Goal: Information Seeking & Learning: Learn about a topic

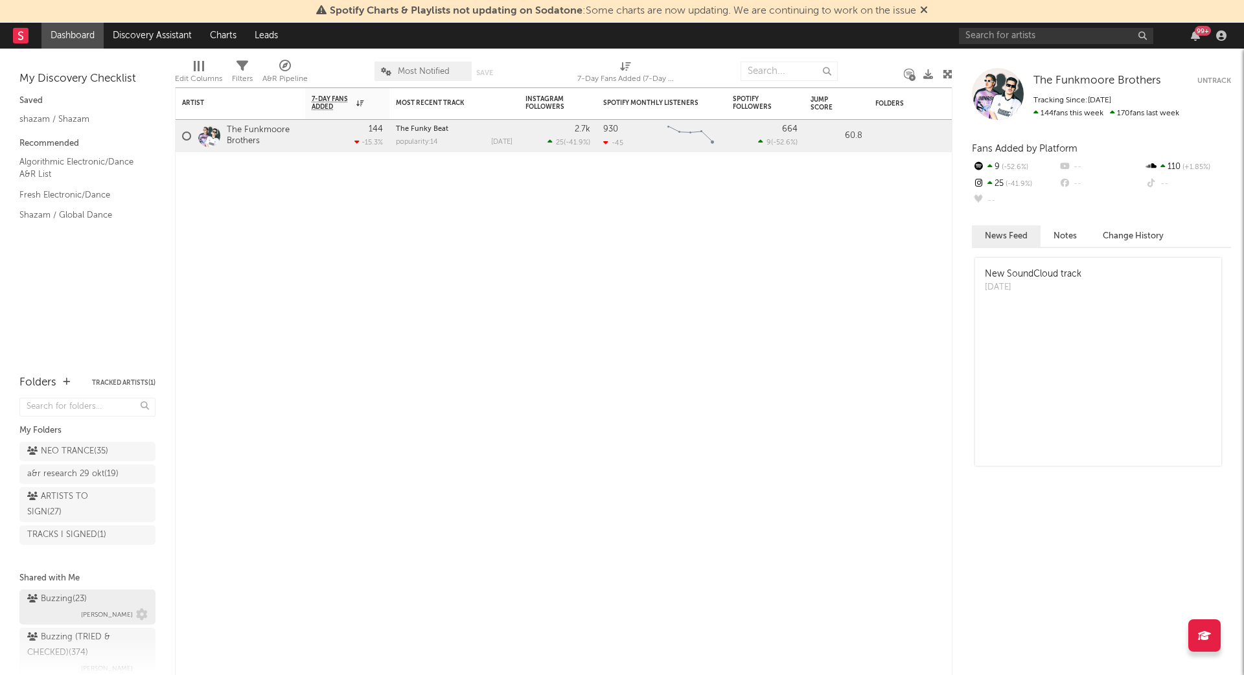
click at [96, 607] on span "[PERSON_NAME]" at bounding box center [107, 615] width 52 height 16
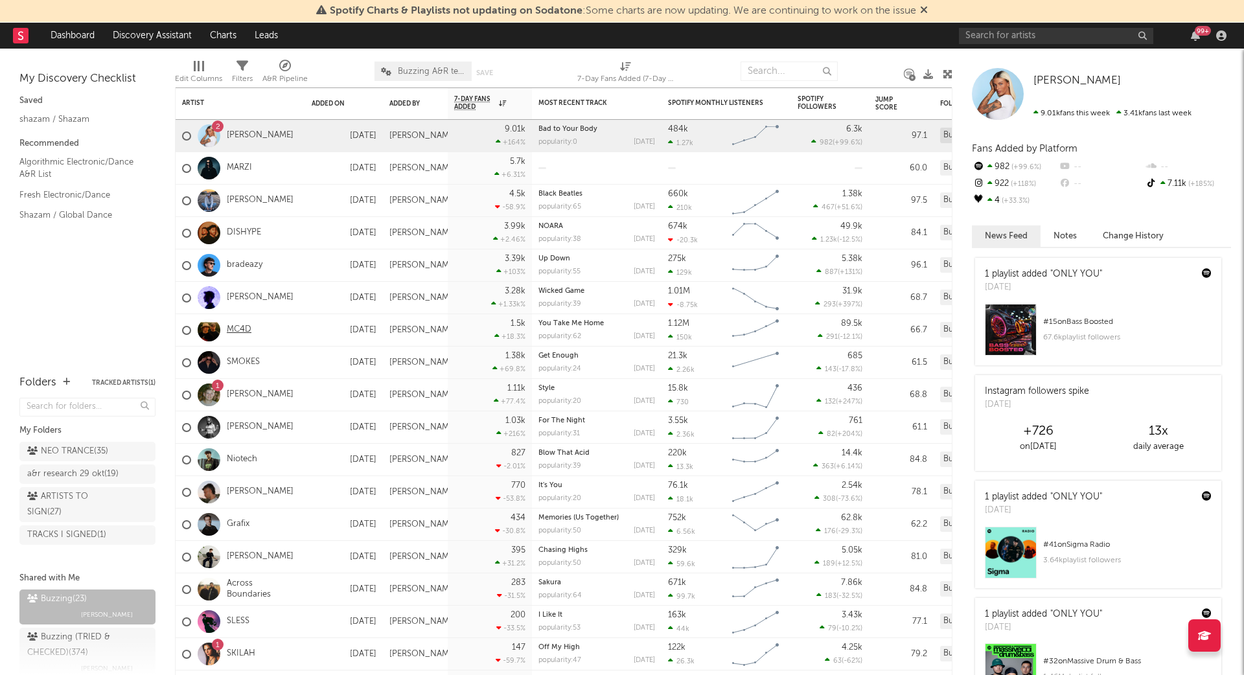
click at [234, 330] on link "MC4D" at bounding box center [239, 330] width 25 height 11
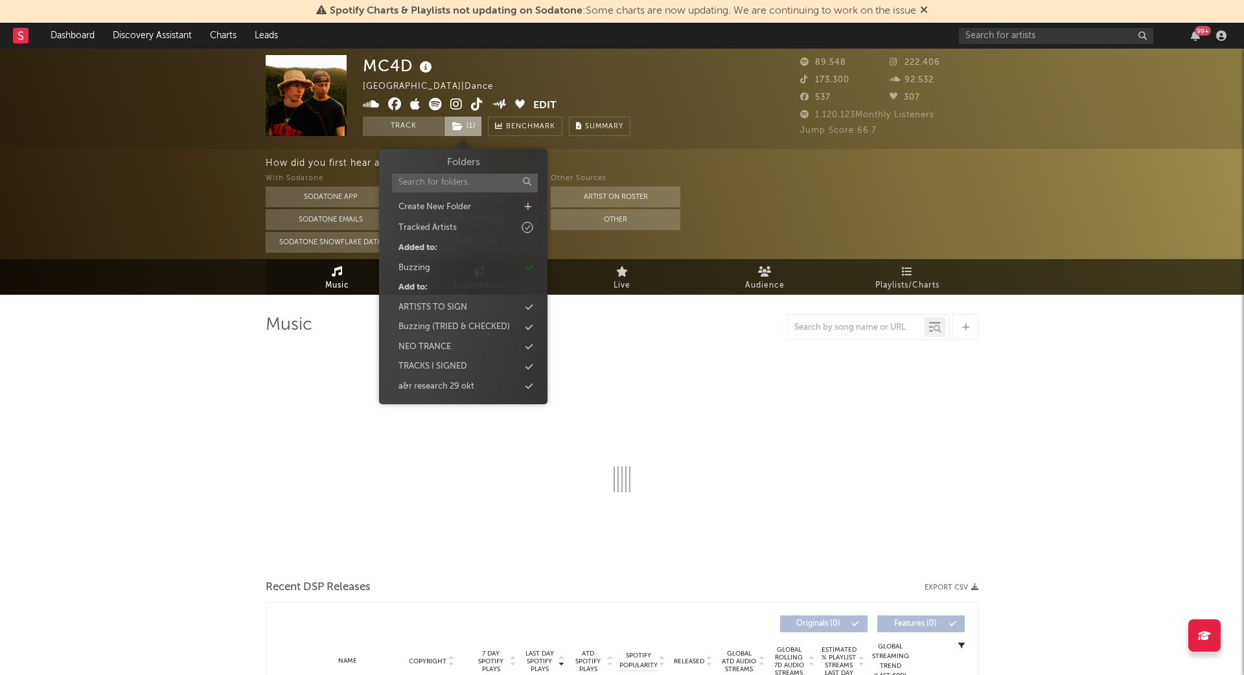
click at [476, 128] on span "( 1 )" at bounding box center [463, 126] width 38 height 19
select select "6m"
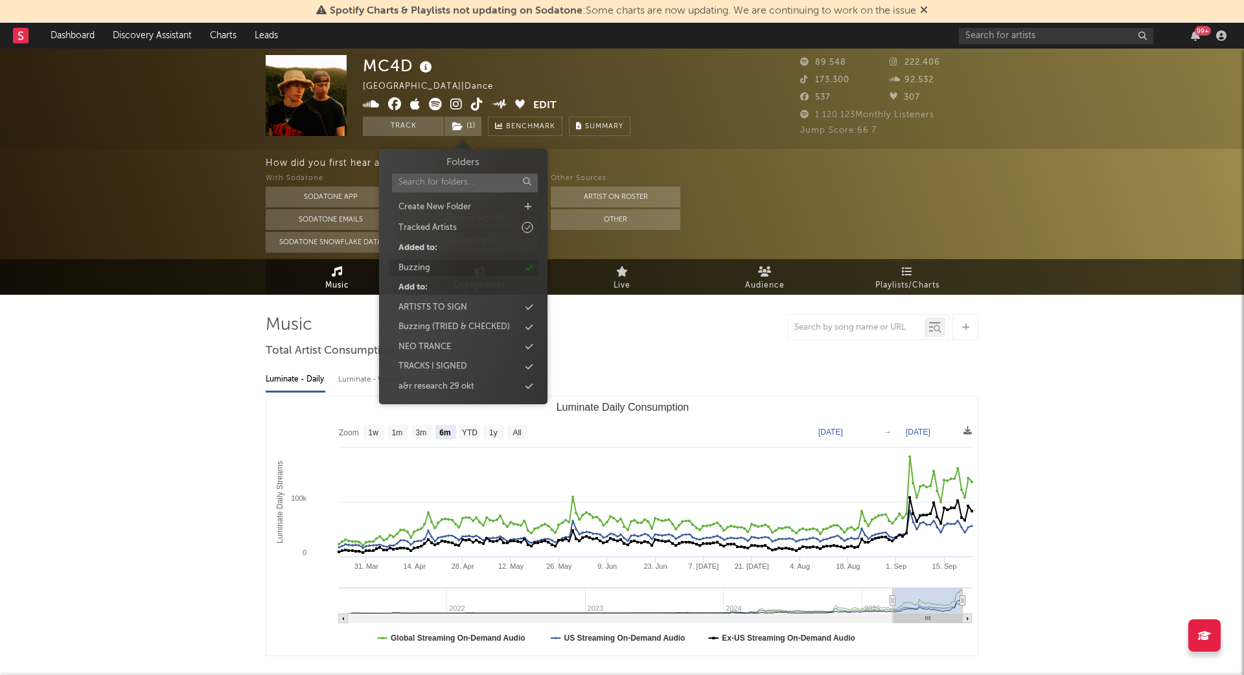
click at [432, 269] on div "Buzzing" at bounding box center [463, 268] width 149 height 17
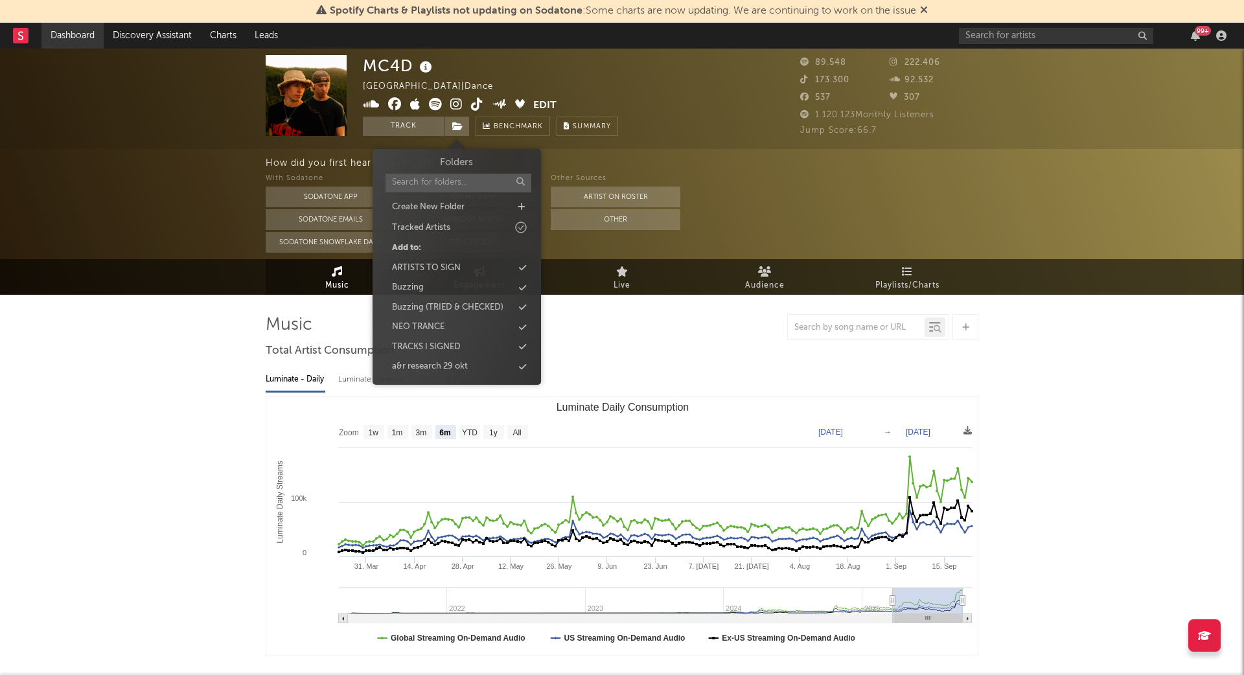
click at [75, 36] on link "Dashboard" at bounding box center [72, 36] width 62 height 26
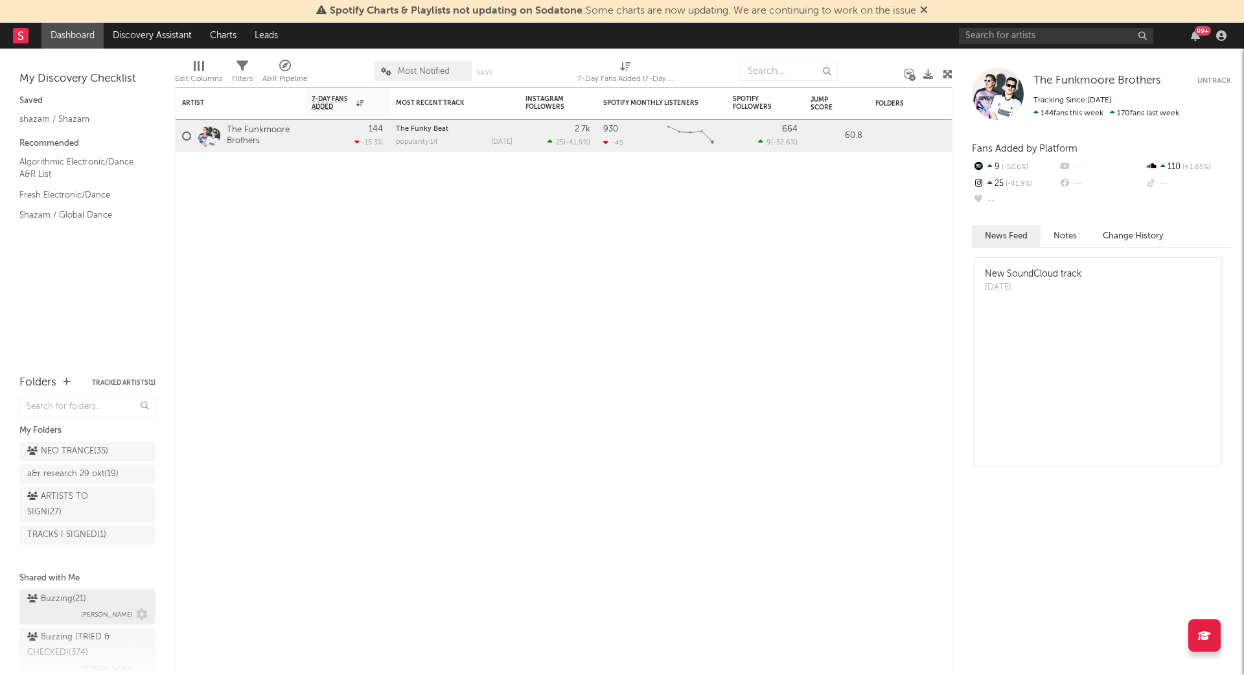
click at [88, 592] on div "Buzzing ( 21 ) Jorn Heringa" at bounding box center [87, 607] width 121 height 31
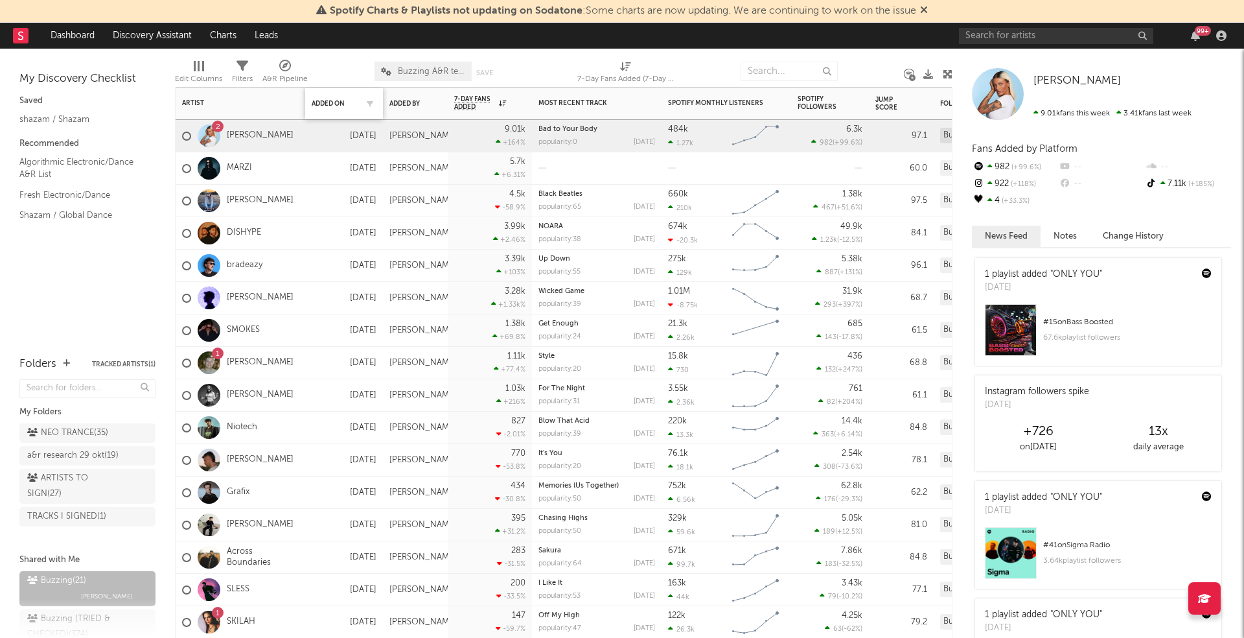
click at [334, 97] on div "Added On" at bounding box center [344, 103] width 65 height 27
click at [329, 100] on div "Added On" at bounding box center [334, 104] width 45 height 8
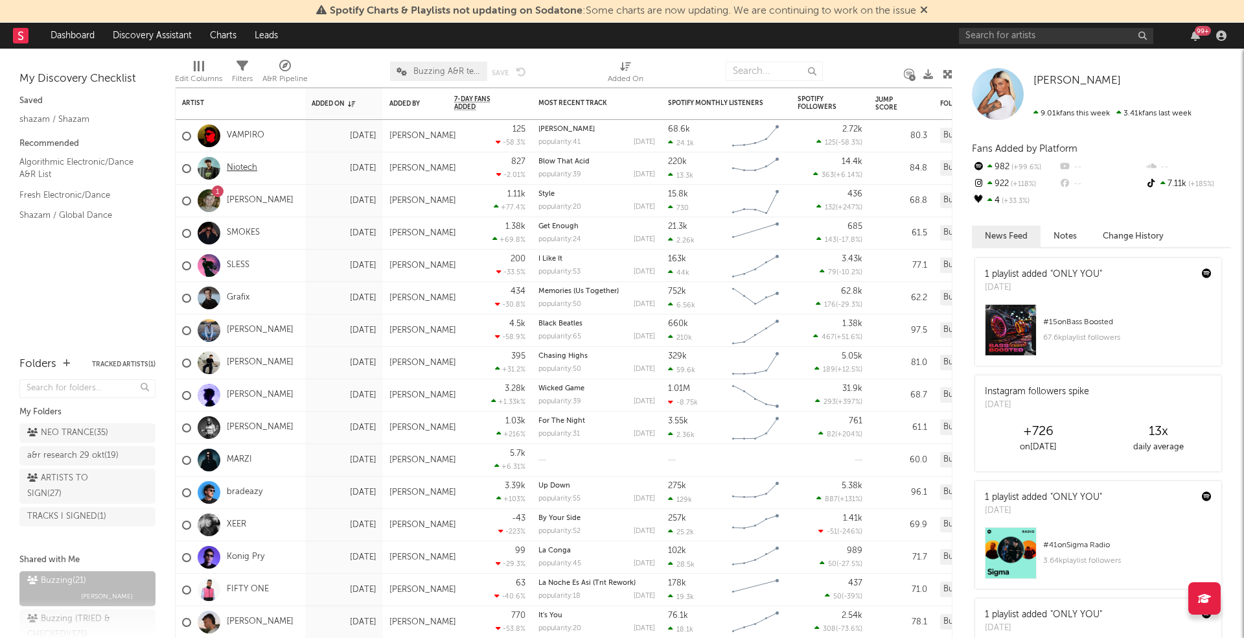
click at [243, 168] on link "Niotech" at bounding box center [242, 168] width 30 height 11
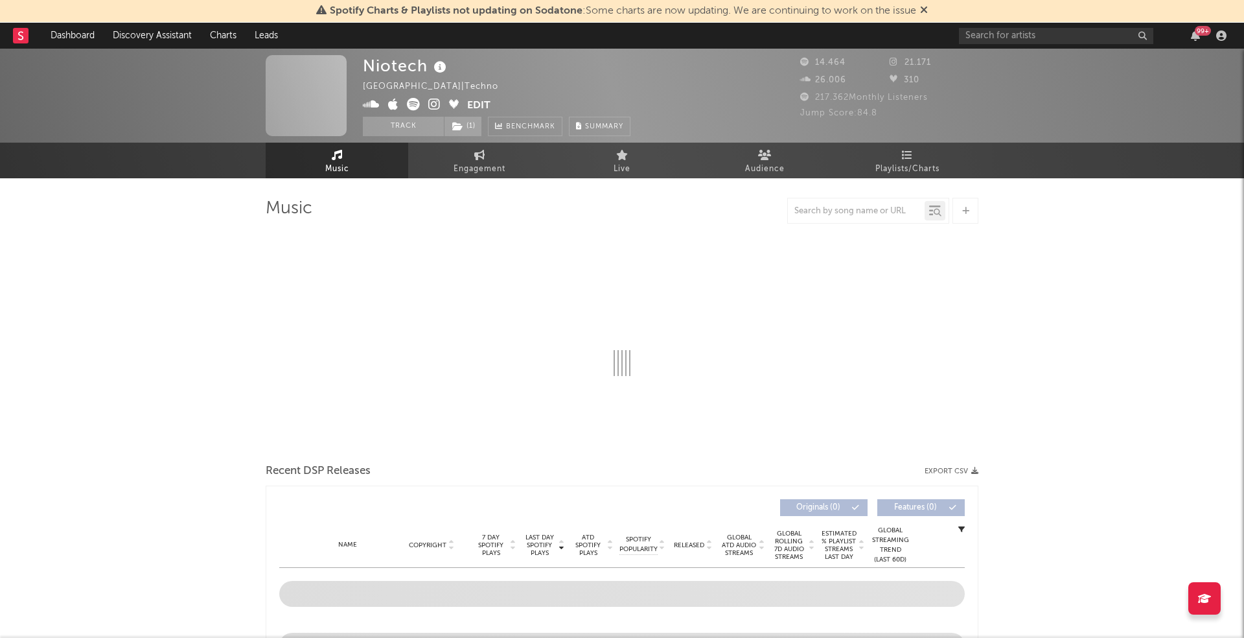
select select "1w"
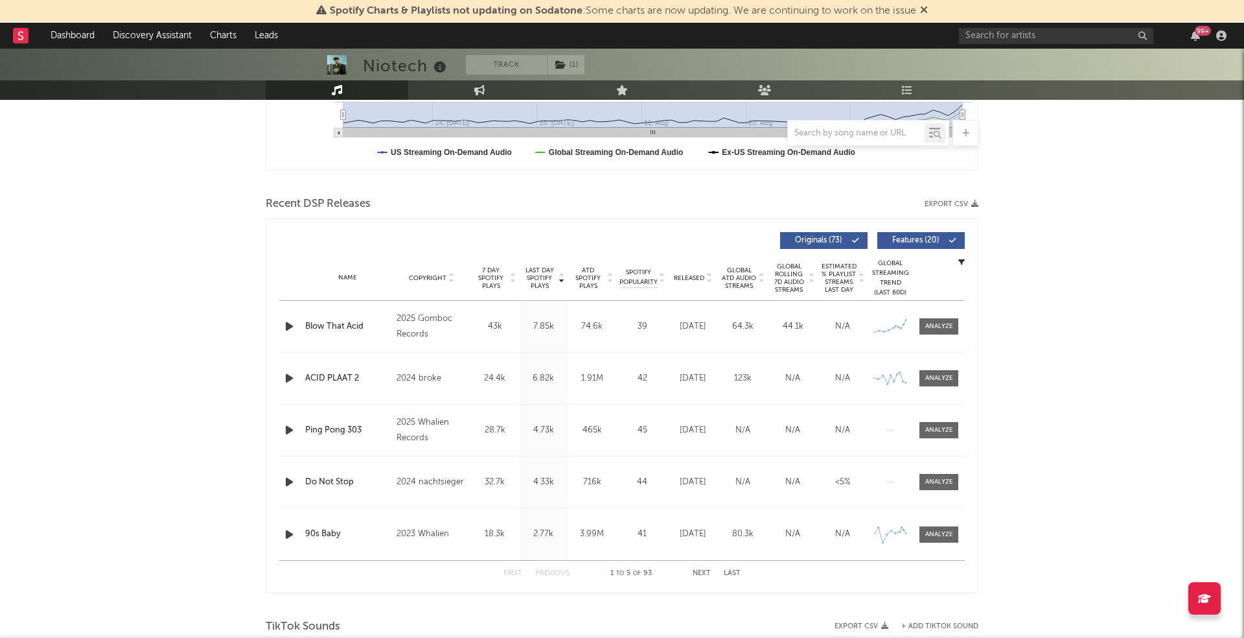
scroll to position [372, 0]
click at [286, 320] on icon "button" at bounding box center [290, 324] width 14 height 16
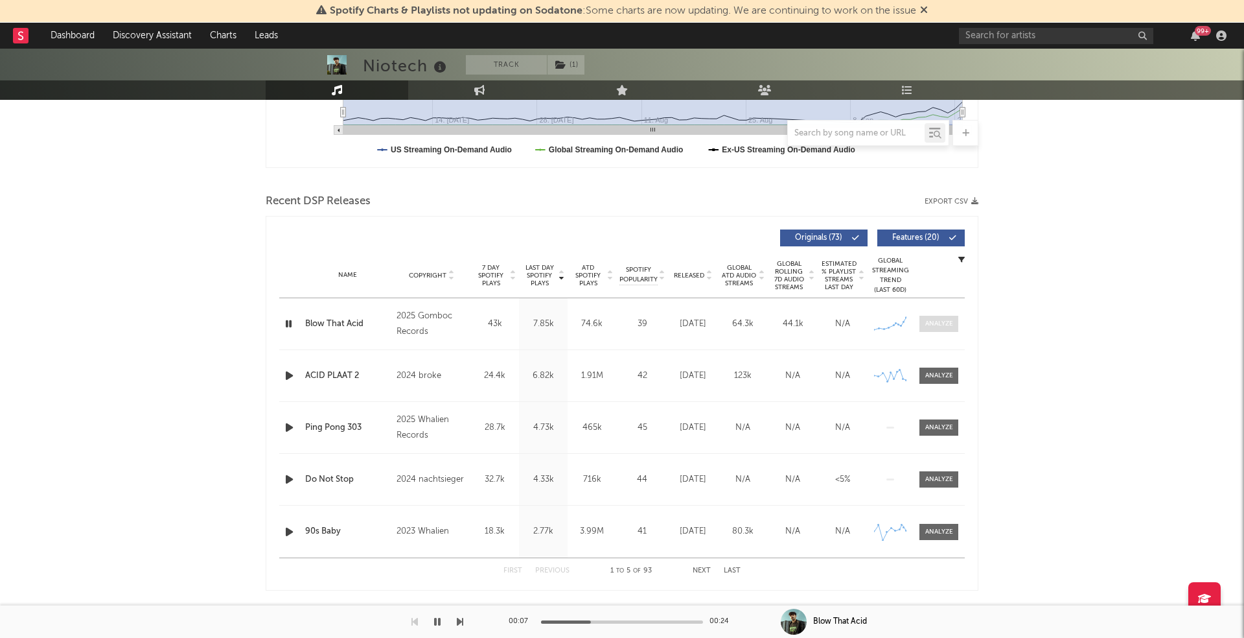
click at [940, 325] on div at bounding box center [939, 324] width 28 height 10
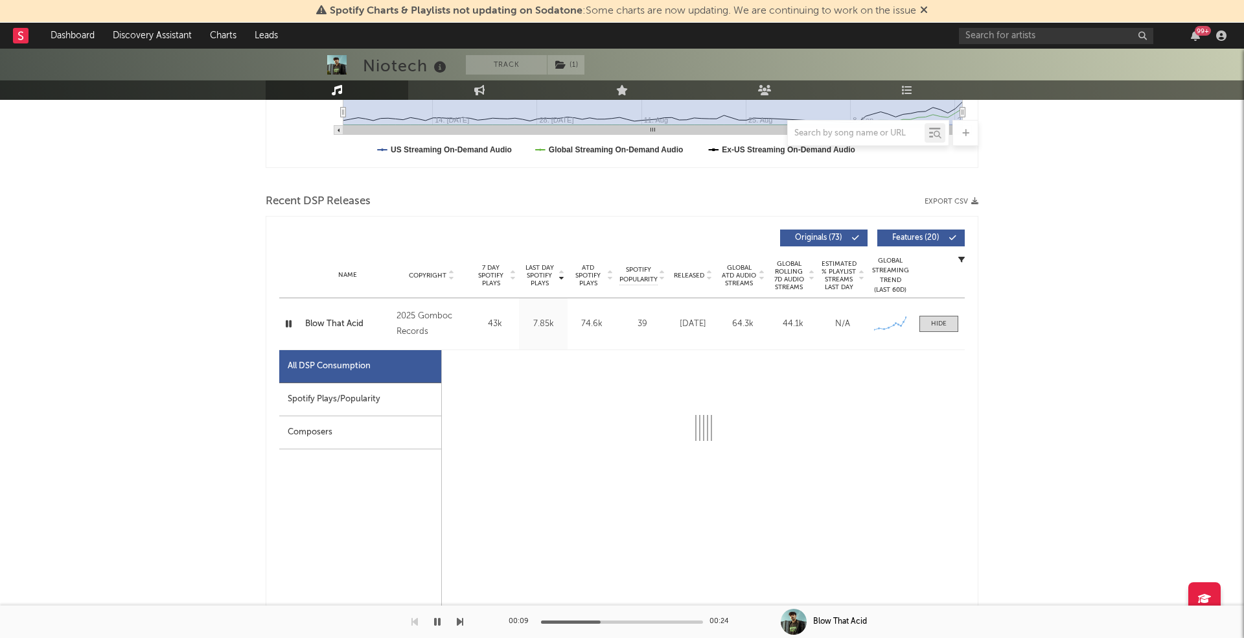
select select "1w"
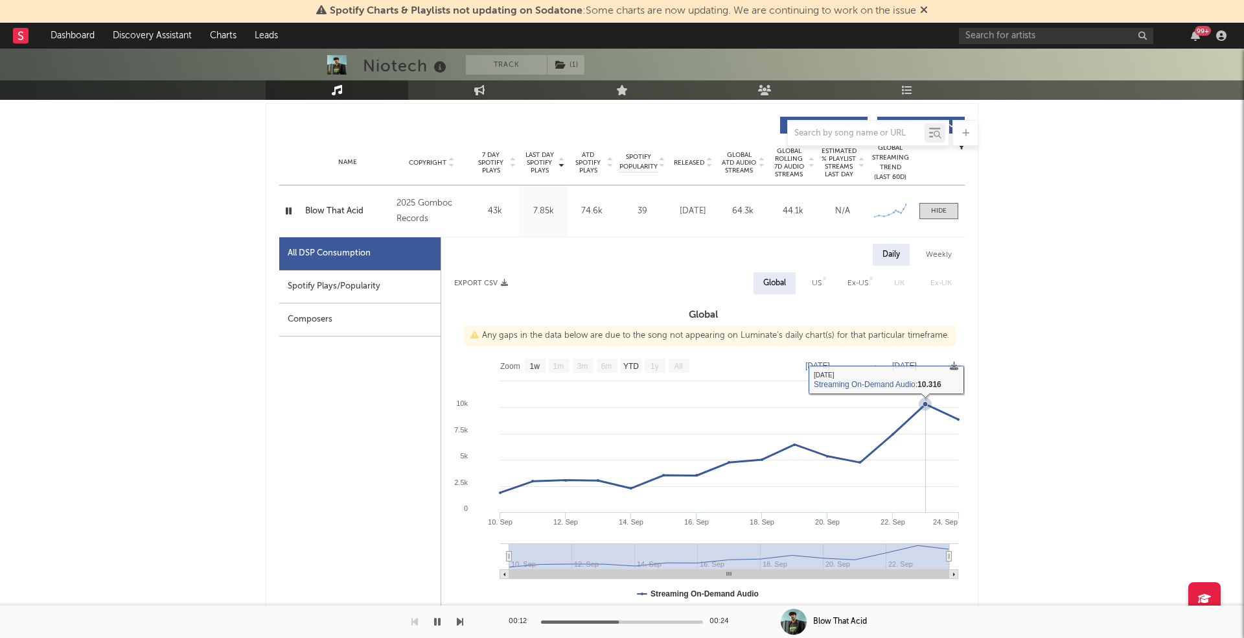
scroll to position [495, 0]
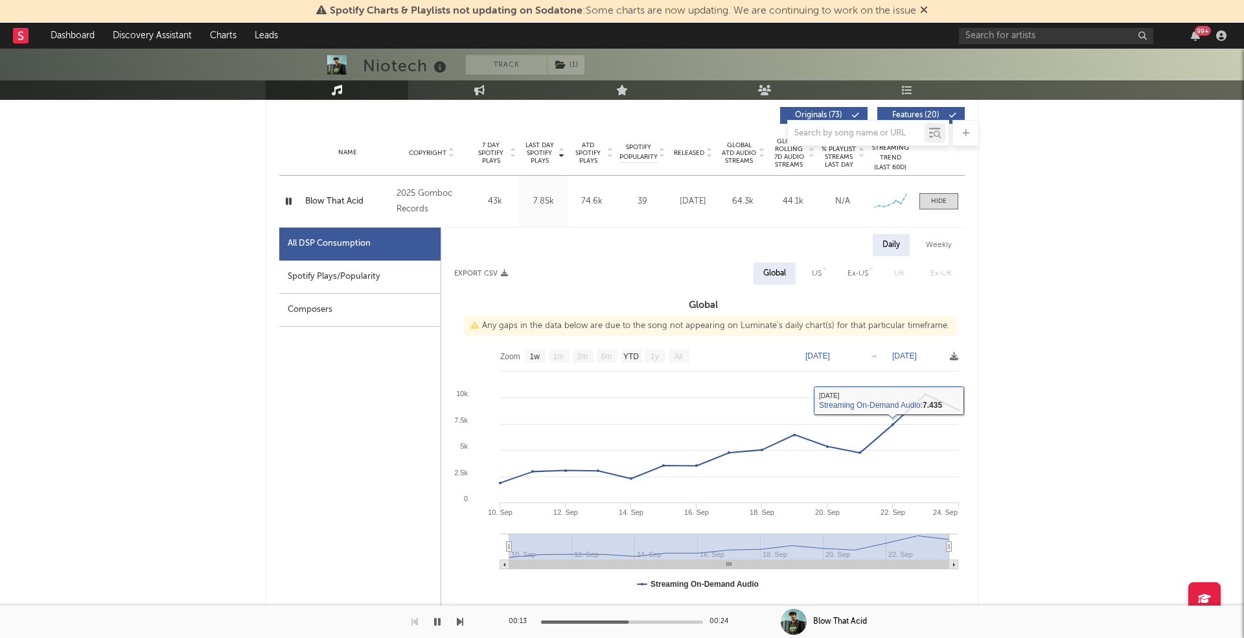
click at [349, 268] on div "Spotify Plays/Popularity" at bounding box center [359, 277] width 161 height 33
select select "1w"
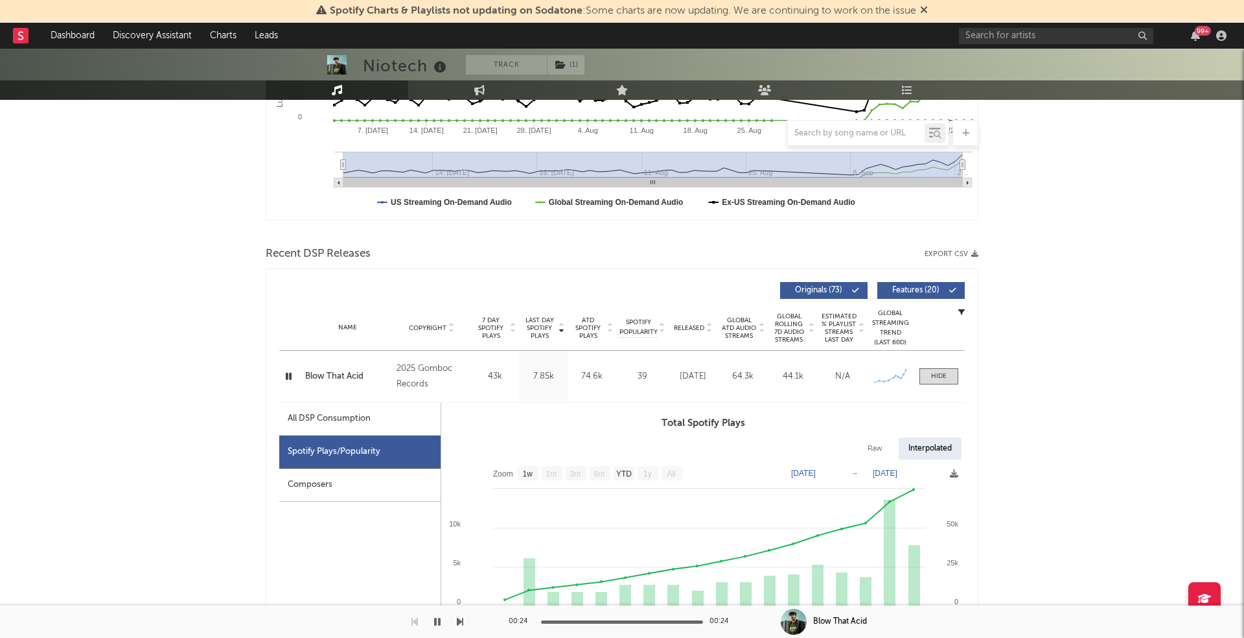
scroll to position [325, 0]
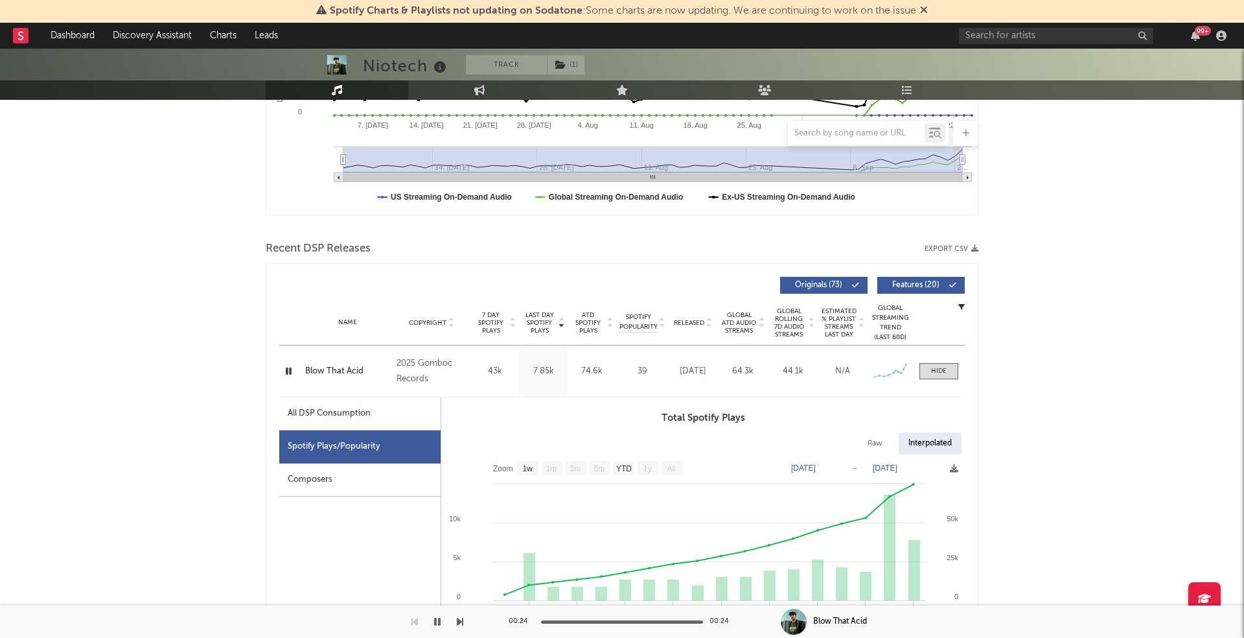
click at [285, 373] on icon "button" at bounding box center [289, 371] width 12 height 16
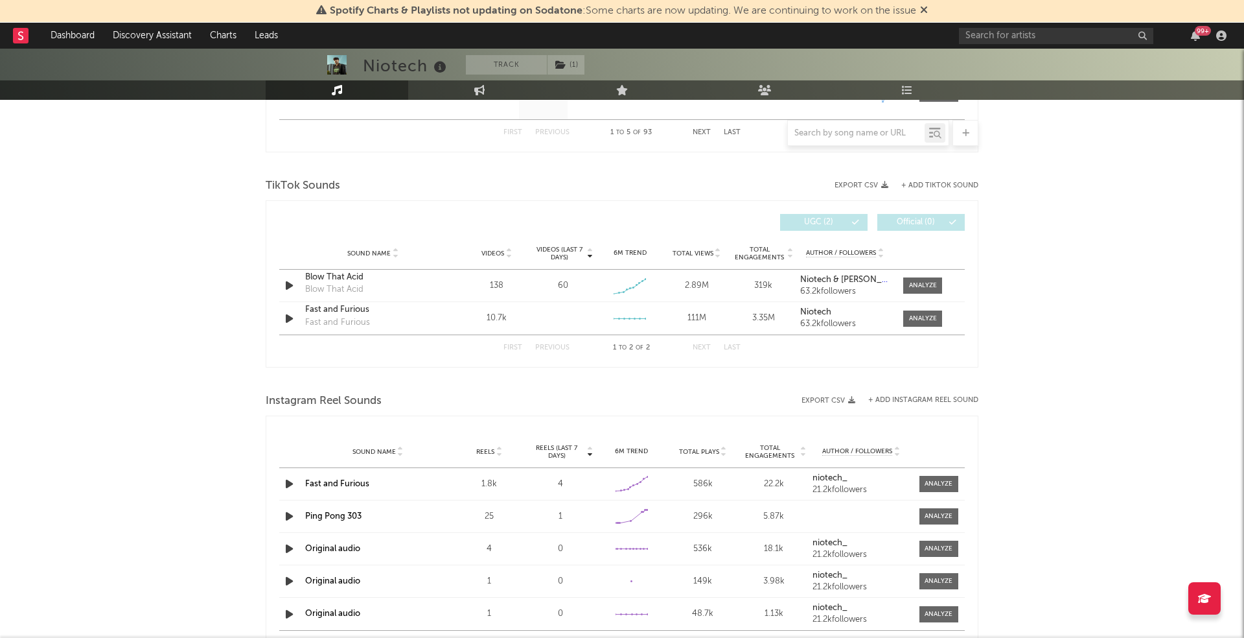
scroll to position [1427, 0]
click at [925, 280] on div at bounding box center [923, 285] width 28 height 10
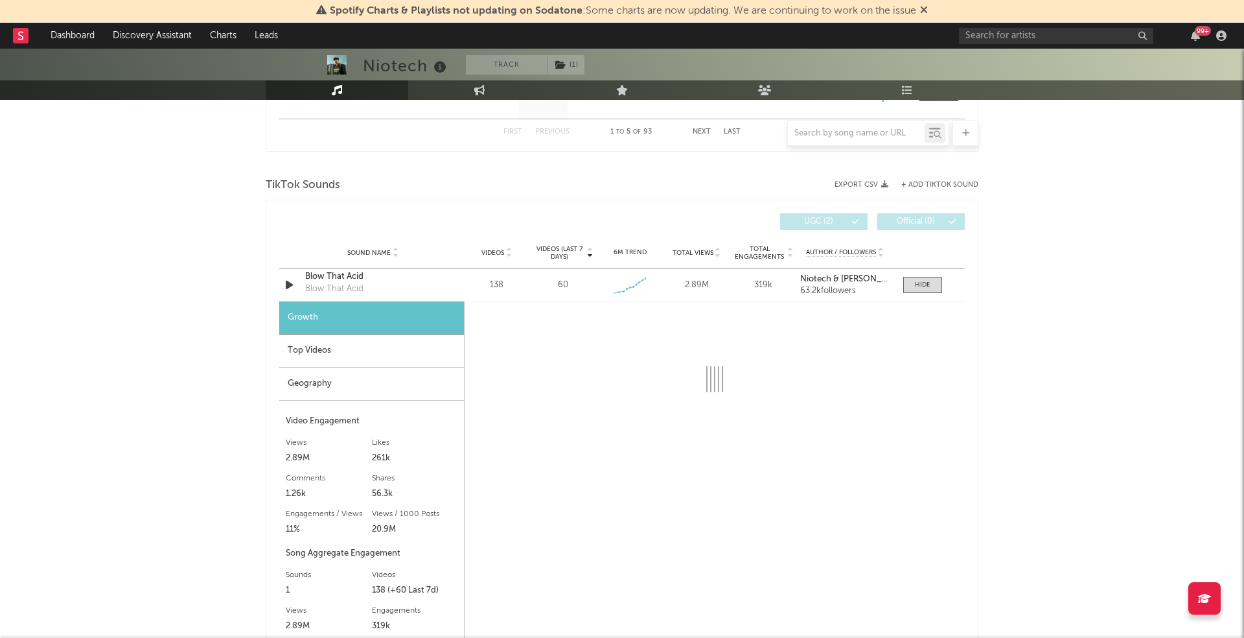
select select "1w"
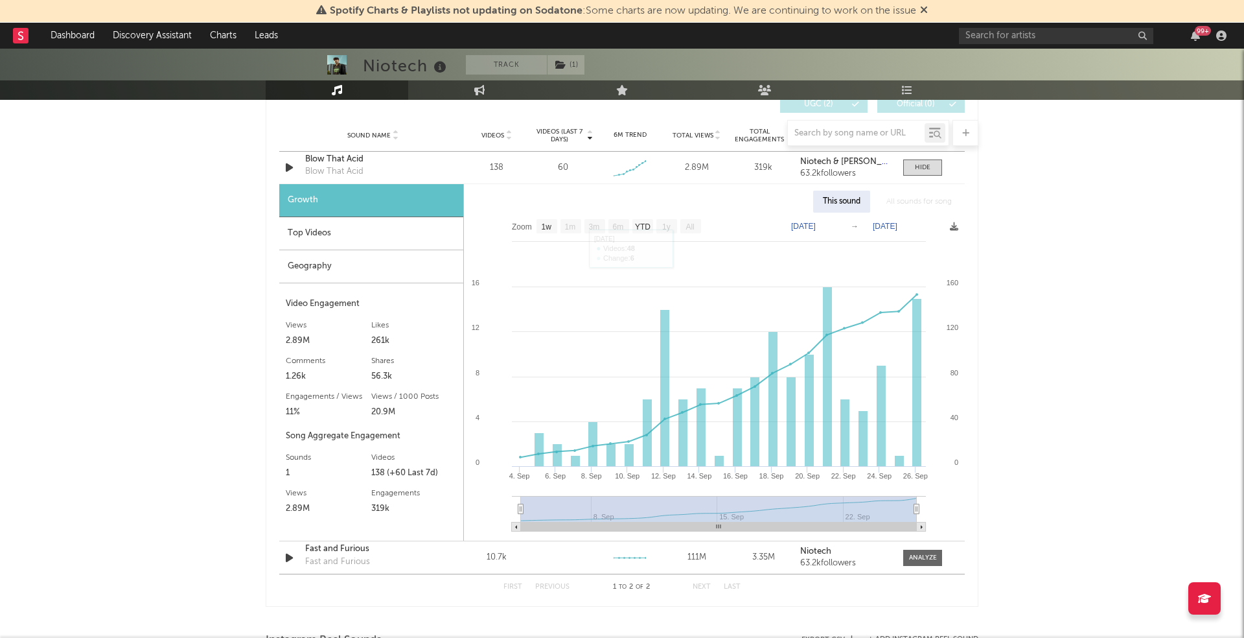
scroll to position [1550, 0]
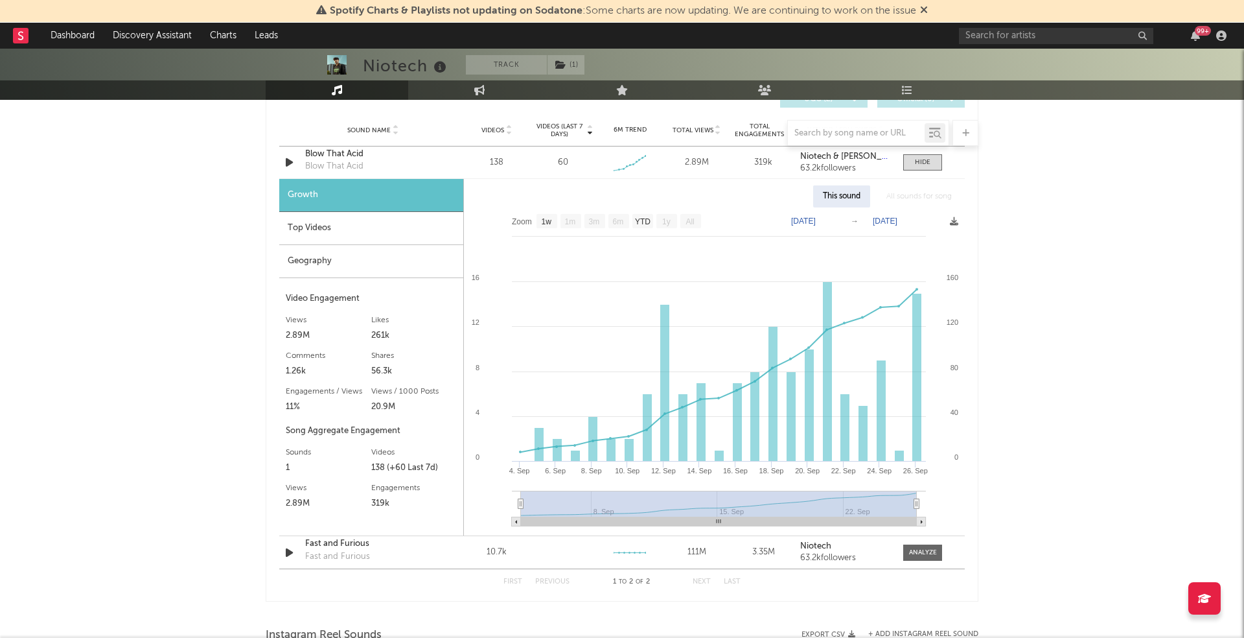
click at [340, 224] on div "Top Videos" at bounding box center [371, 228] width 184 height 33
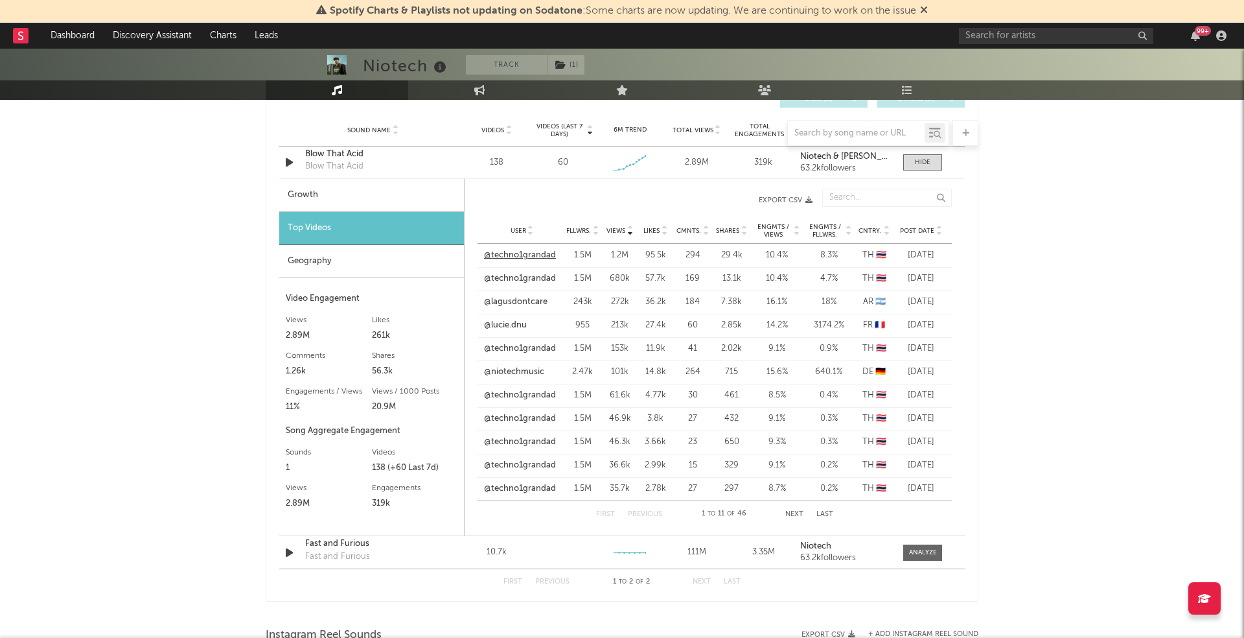
click at [529, 256] on link "@techno1grandad" at bounding box center [520, 255] width 72 height 13
click at [923, 162] on div at bounding box center [923, 162] width 16 height 10
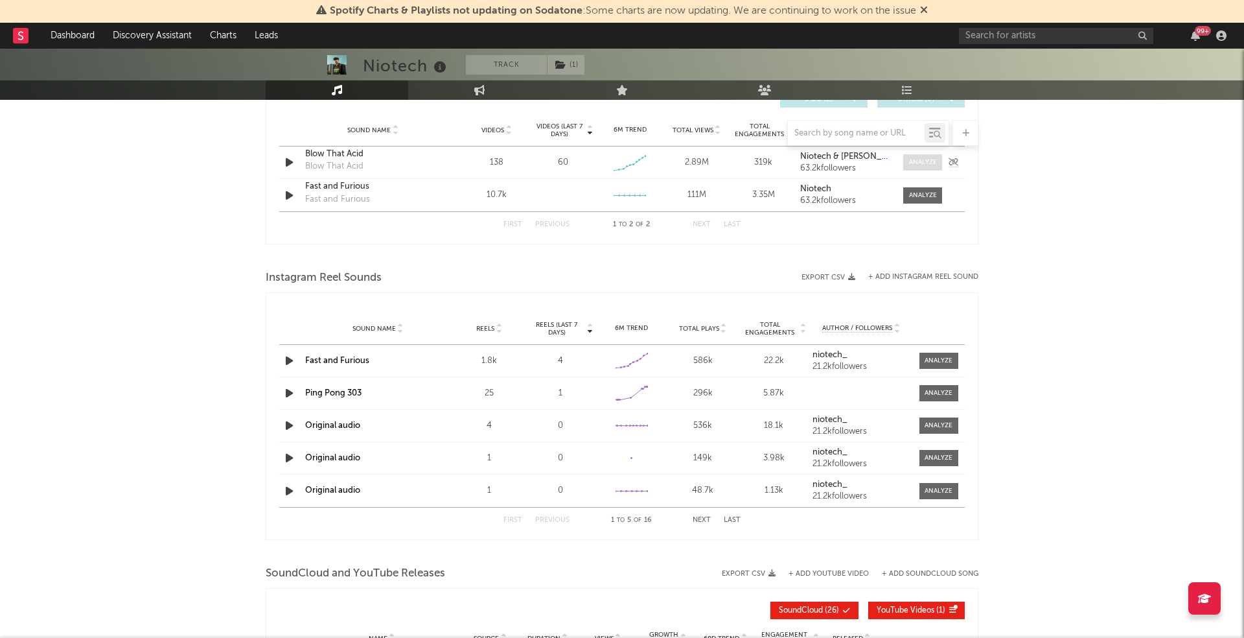
click at [914, 163] on div at bounding box center [923, 162] width 28 height 10
select select "1w"
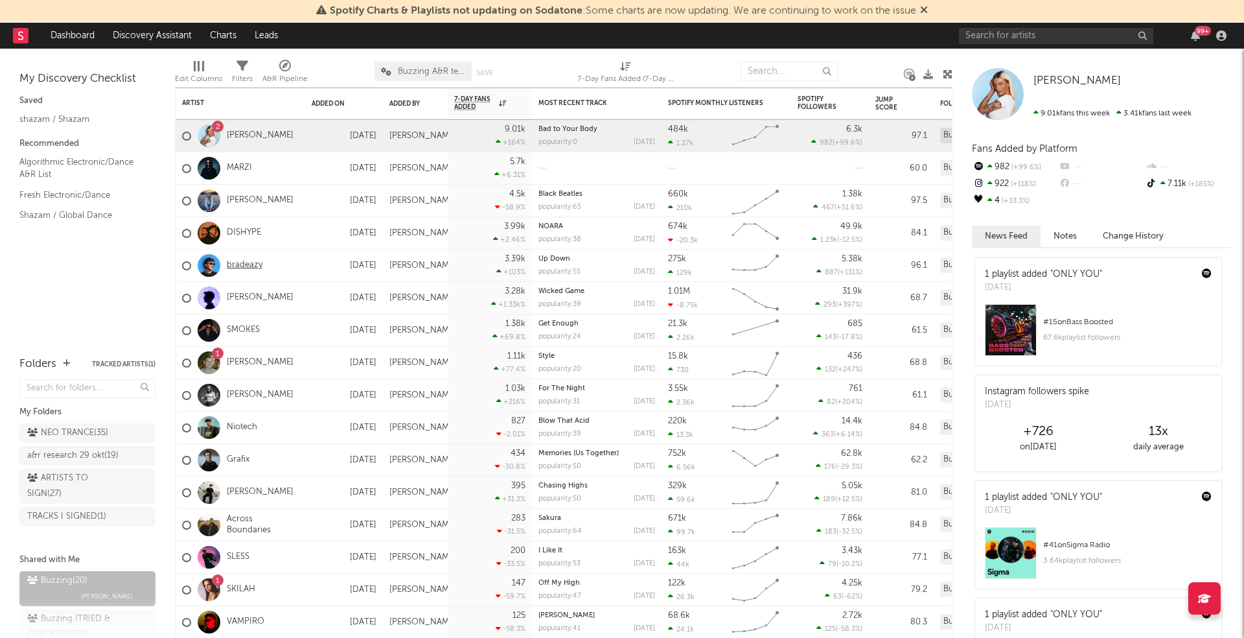
click at [240, 260] on link "bradeazy" at bounding box center [245, 265] width 36 height 11
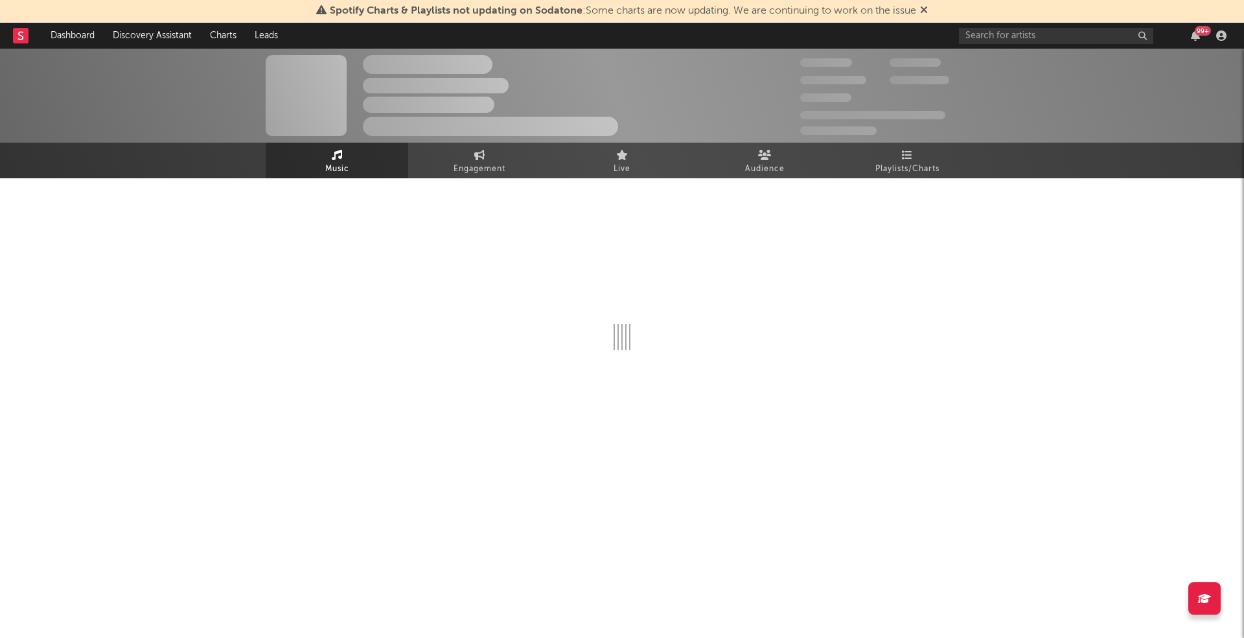
select select "6m"
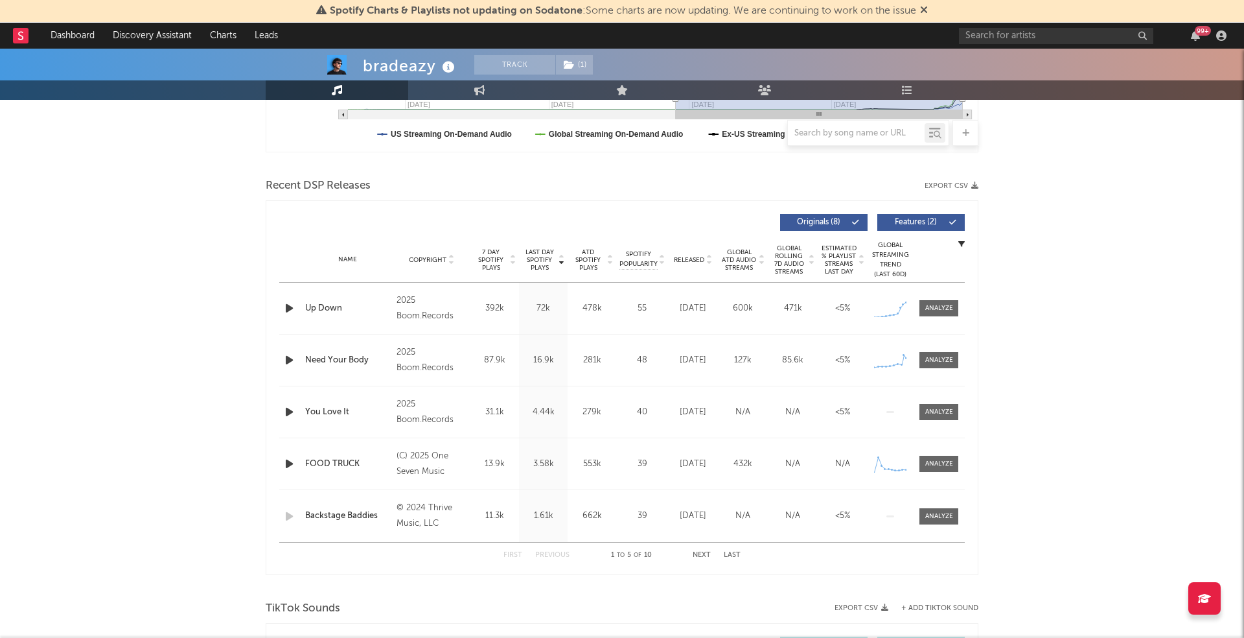
scroll to position [390, 0]
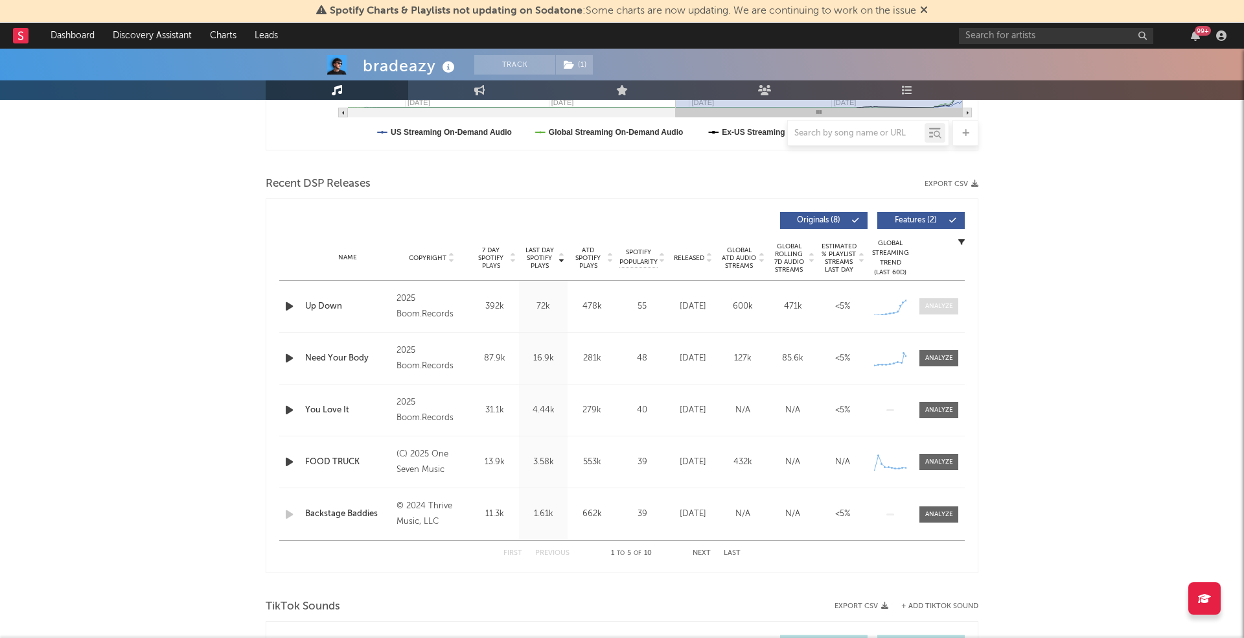
click at [938, 298] on span at bounding box center [939, 306] width 39 height 16
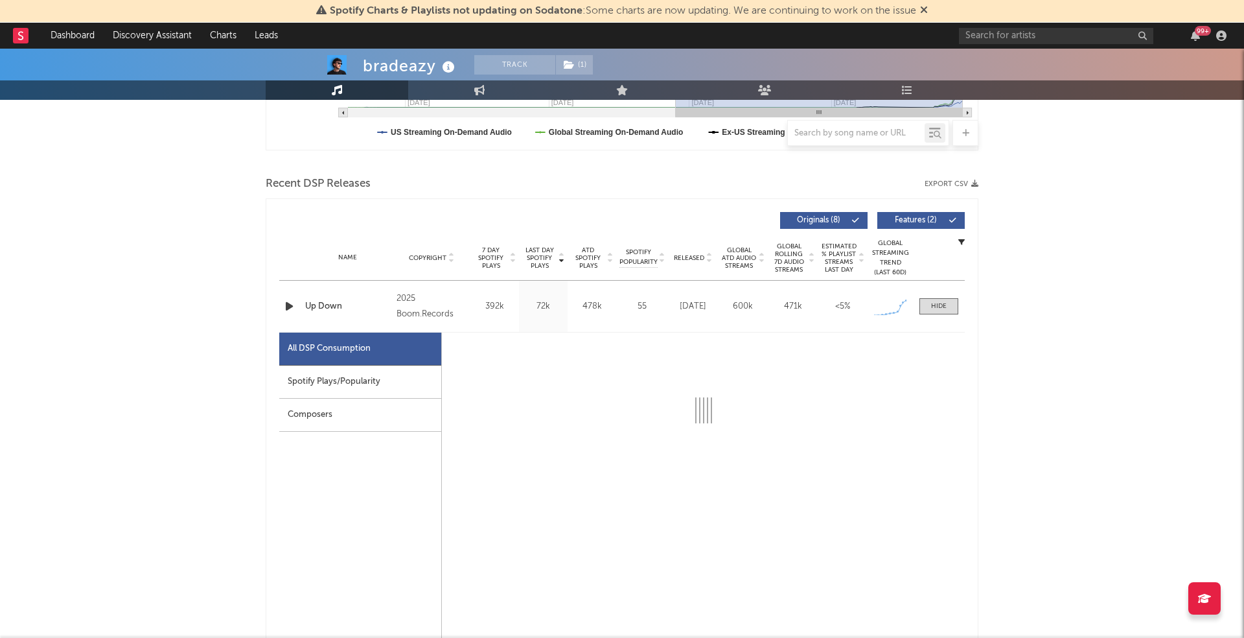
select select "1w"
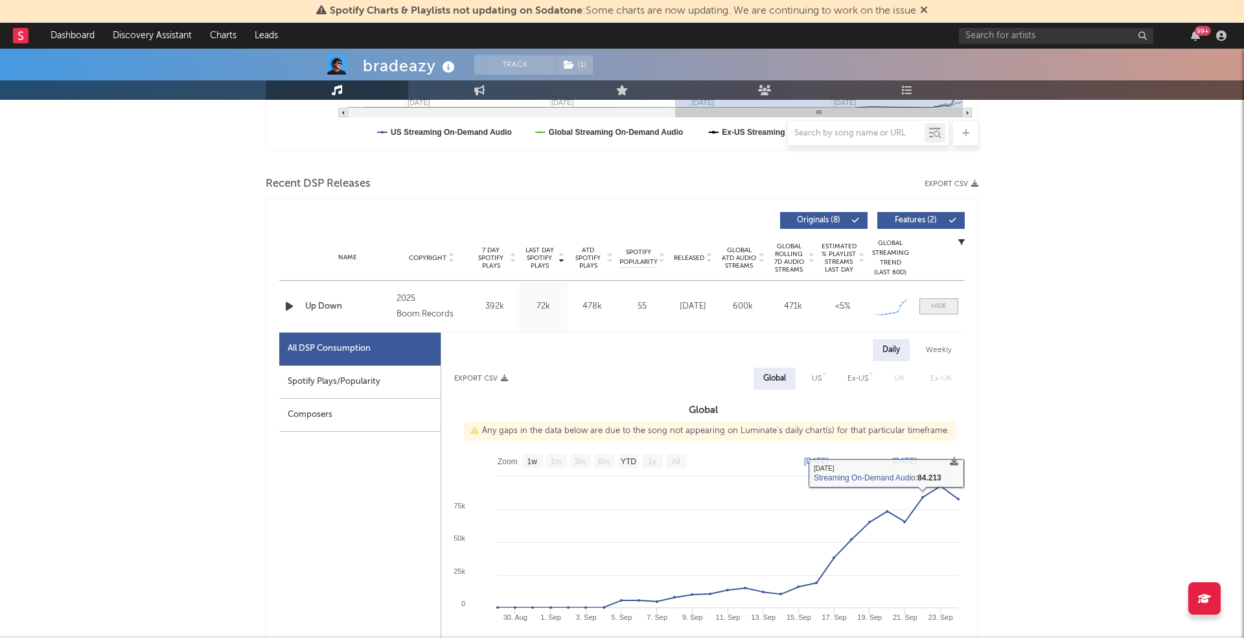
click at [944, 298] on span at bounding box center [939, 306] width 39 height 16
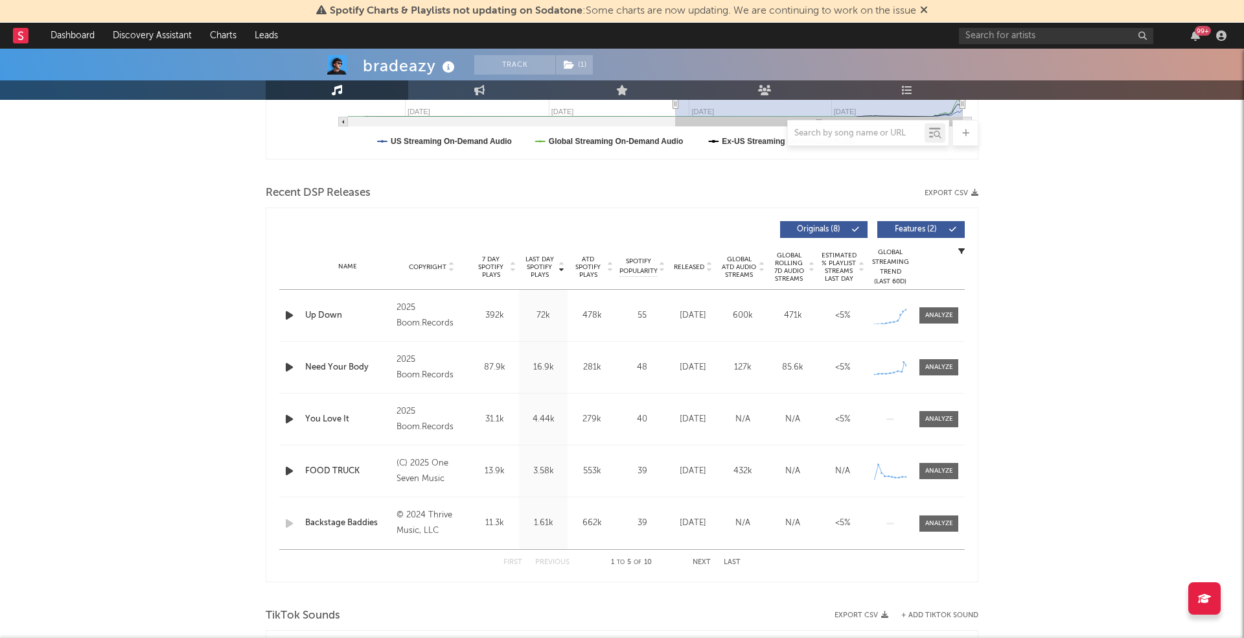
scroll to position [377, 0]
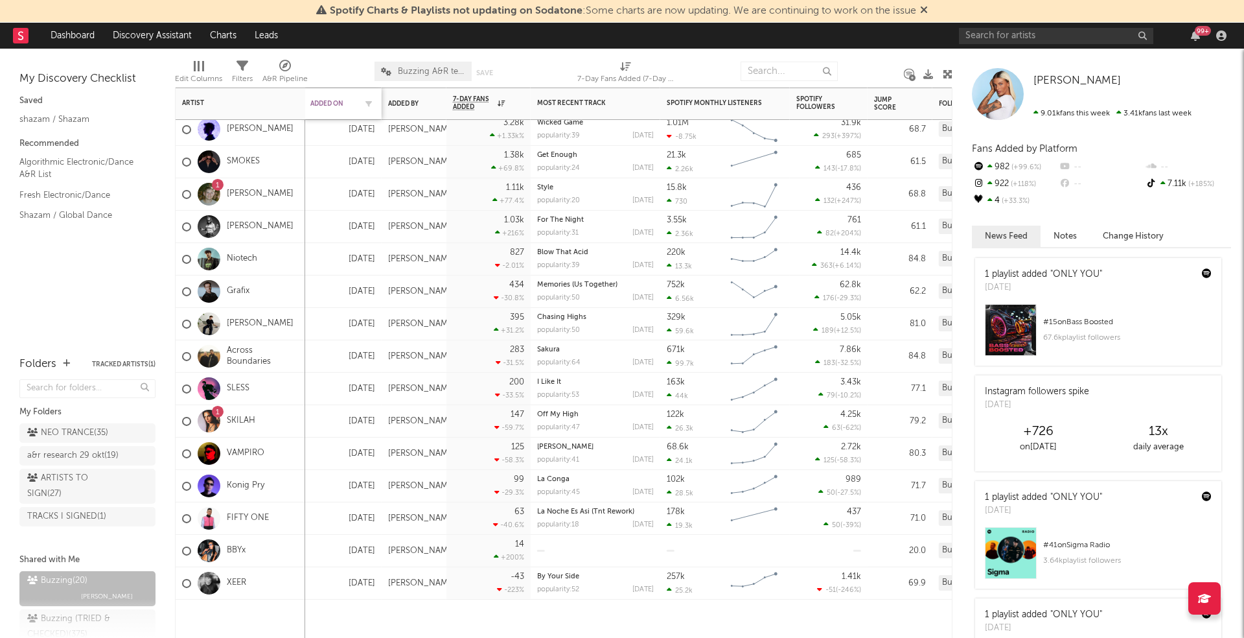
click at [327, 102] on div "Added On" at bounding box center [332, 104] width 45 height 8
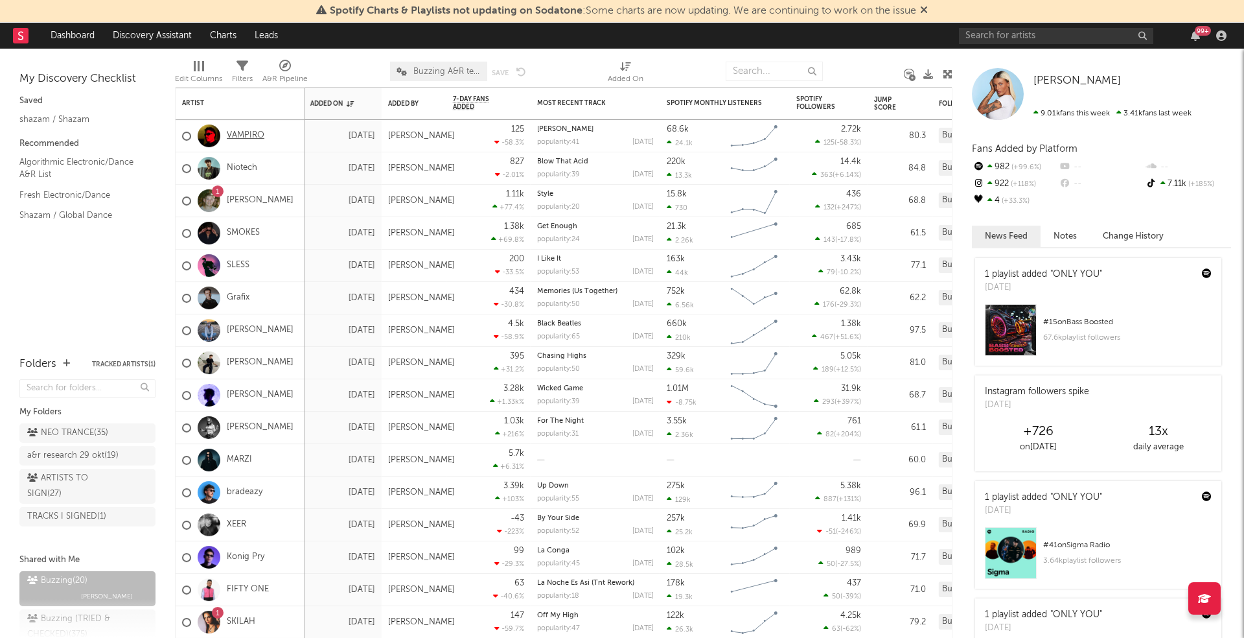
click at [250, 139] on link "VAMPIRO" at bounding box center [246, 135] width 38 height 11
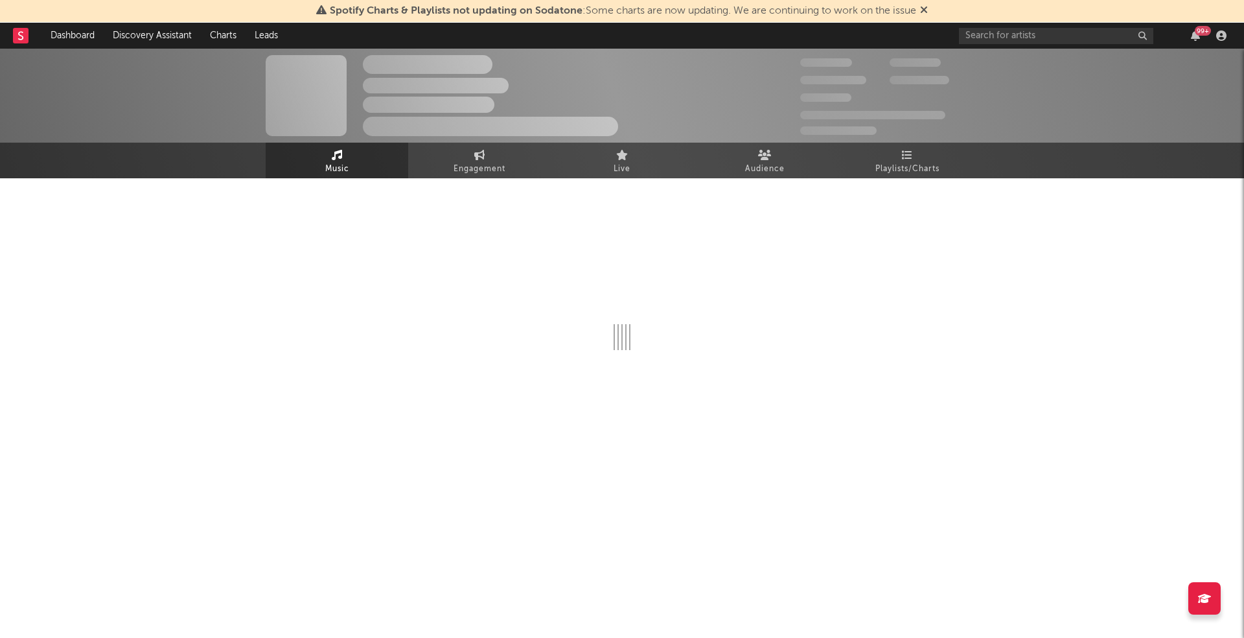
select select "6m"
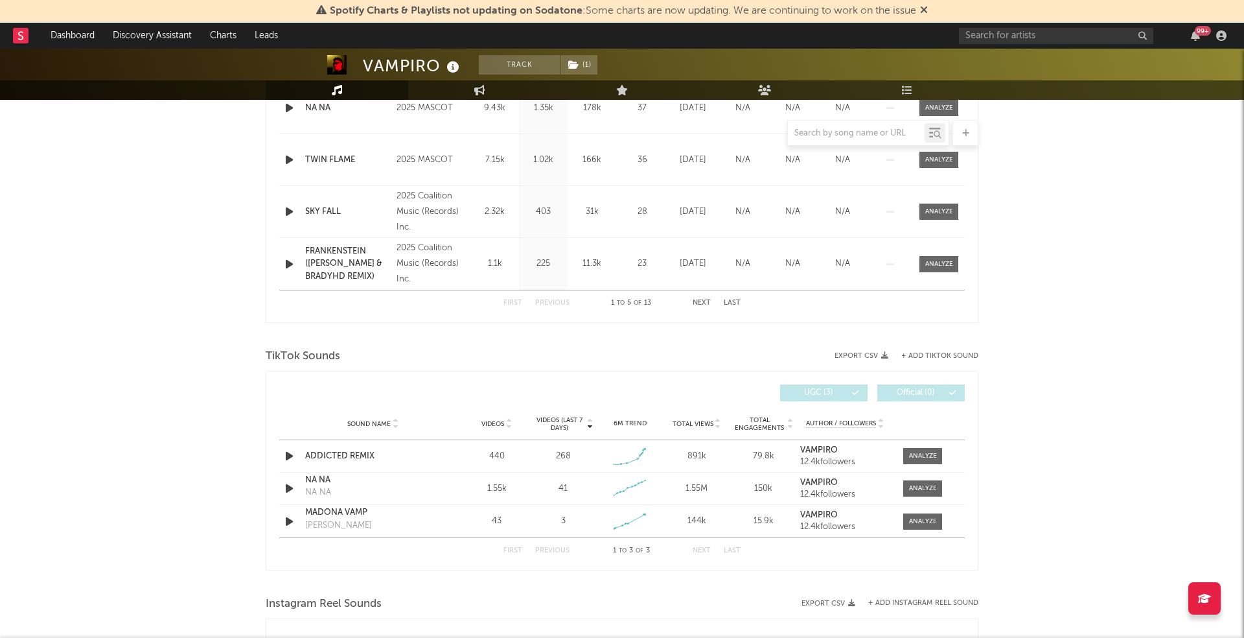
scroll to position [692, 0]
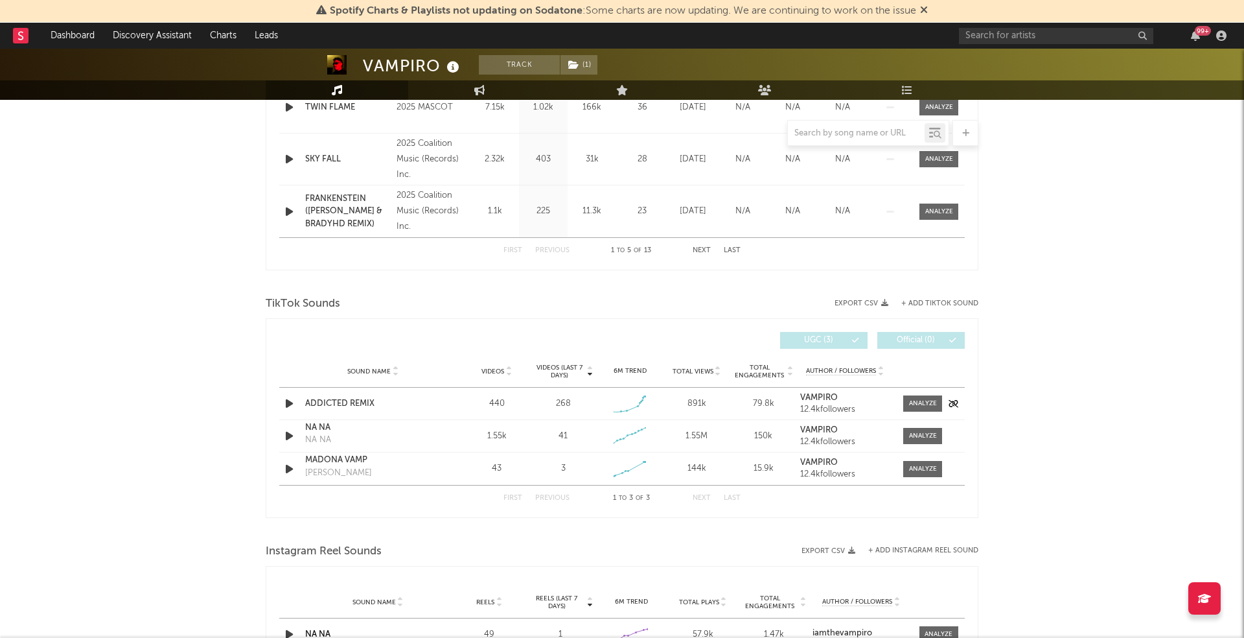
click at [287, 401] on icon "button" at bounding box center [290, 403] width 14 height 16
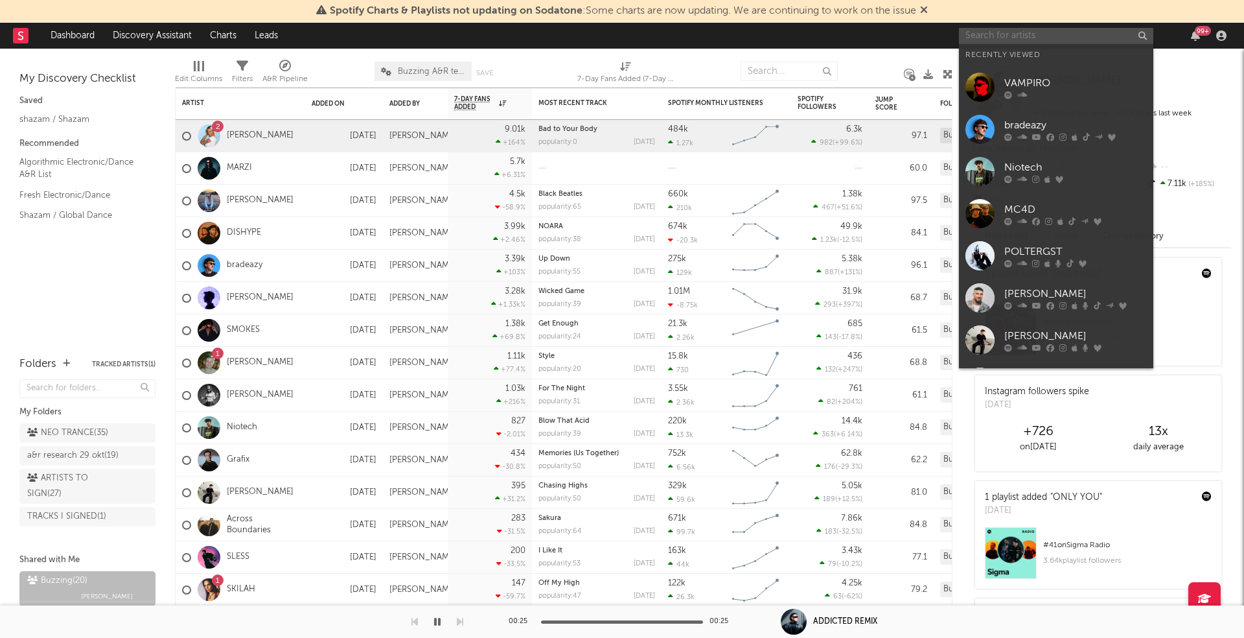
click at [1007, 34] on input "text" at bounding box center [1056, 36] width 194 height 16
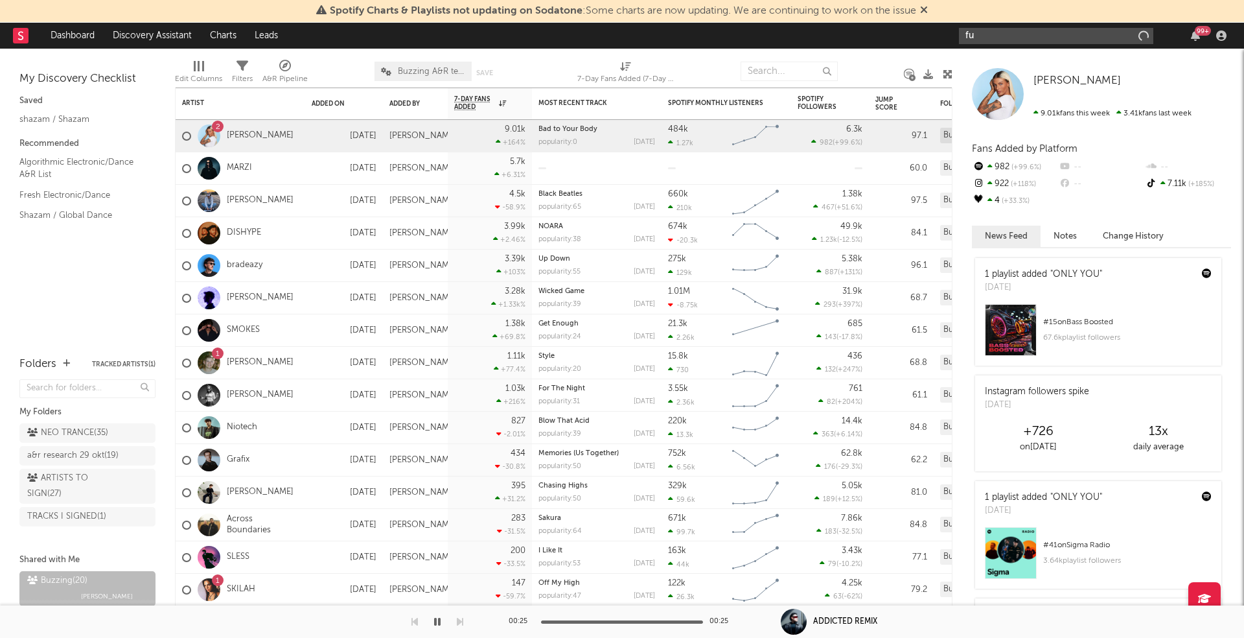
type input "f"
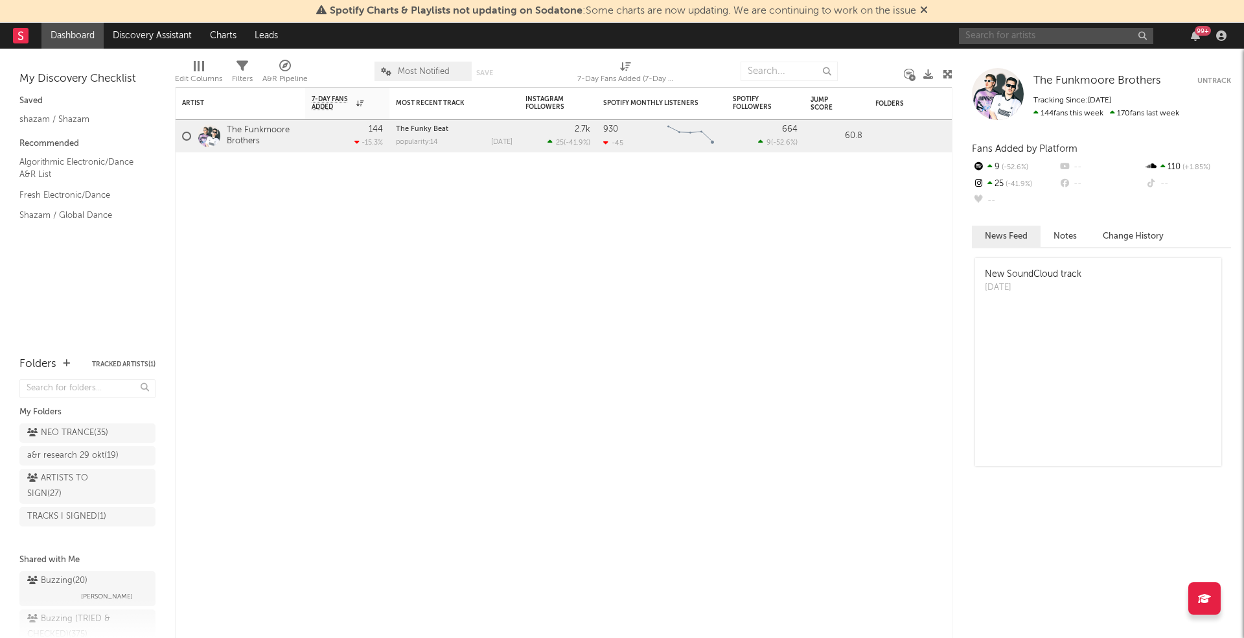
click at [1016, 29] on input "text" at bounding box center [1056, 36] width 194 height 16
type input "bombsqvad"
click at [146, 32] on link "Discovery Assistant" at bounding box center [152, 36] width 97 height 26
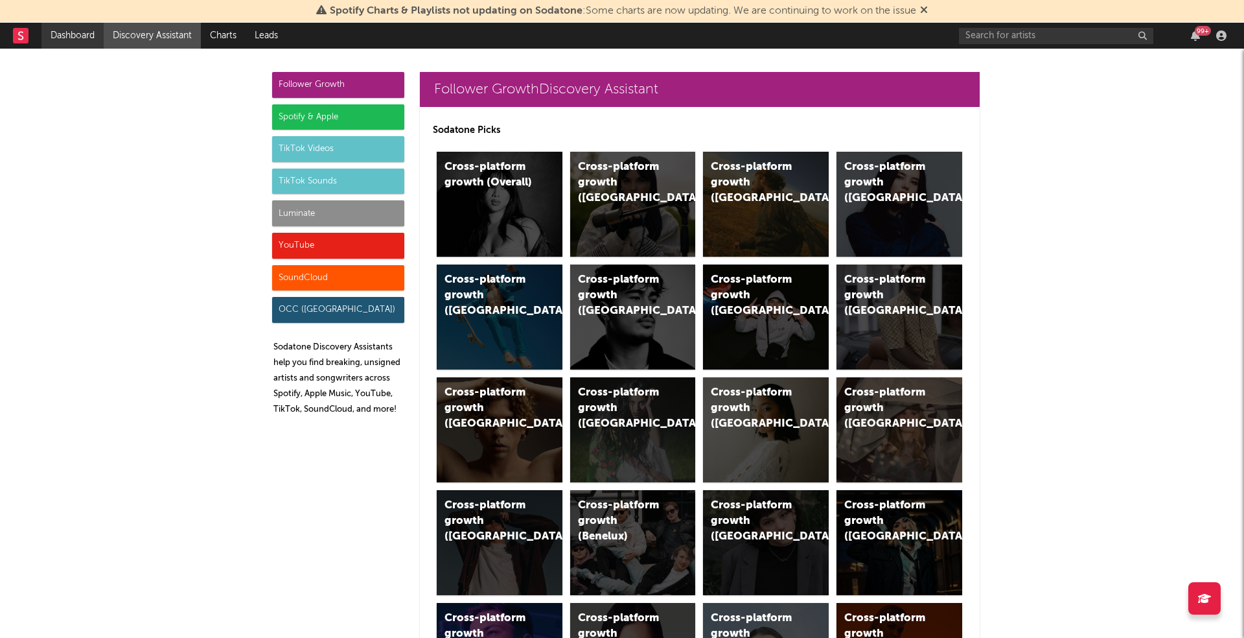
click at [75, 31] on link "Dashboard" at bounding box center [72, 36] width 62 height 26
